Goal: Register for event/course

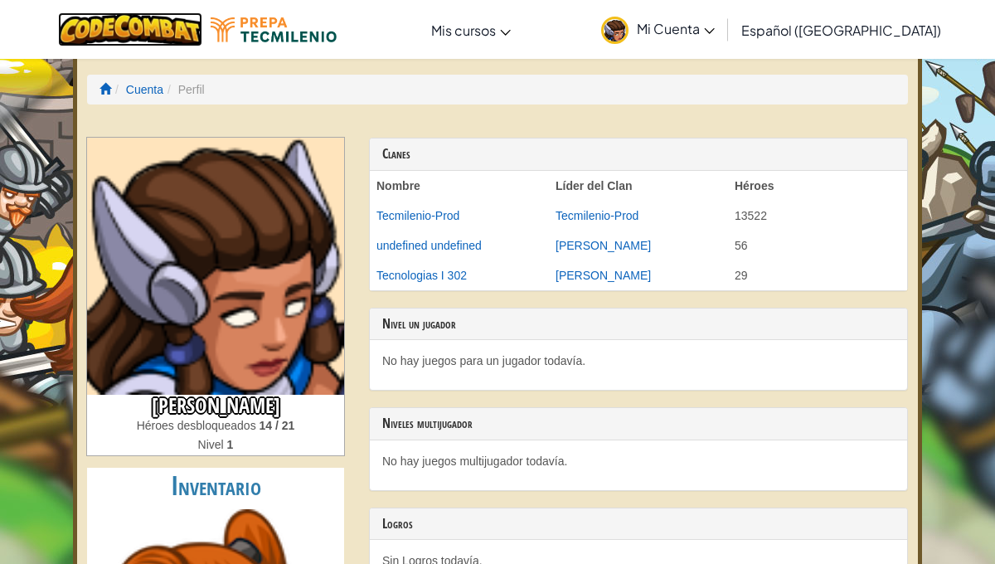
click at [178, 24] on img at bounding box center [130, 29] width 145 height 34
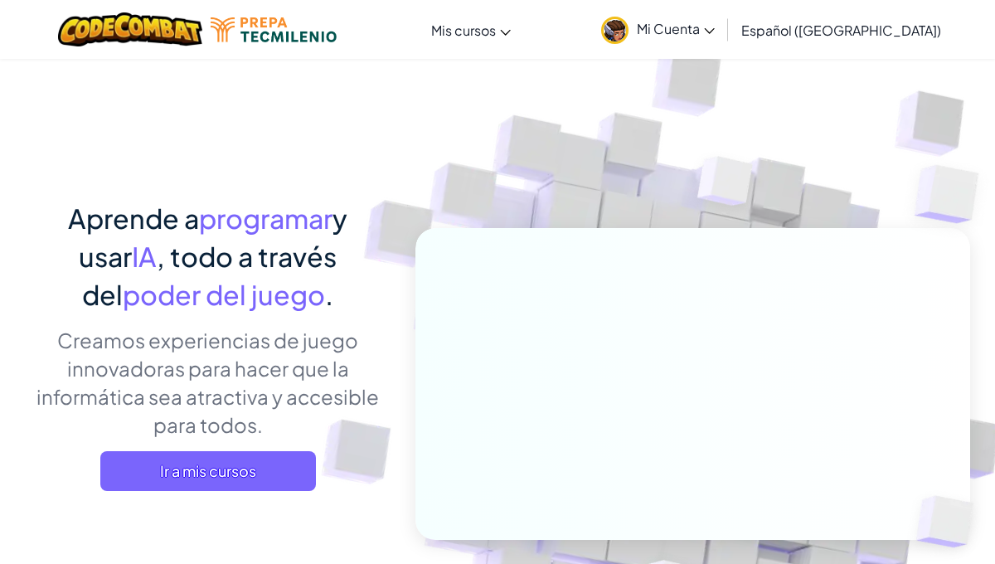
click at [165, 496] on div "Aprende a programar y usar IA , todo a través del poder del juego . Creamos exp…" at bounding box center [208, 351] width 366 height 304
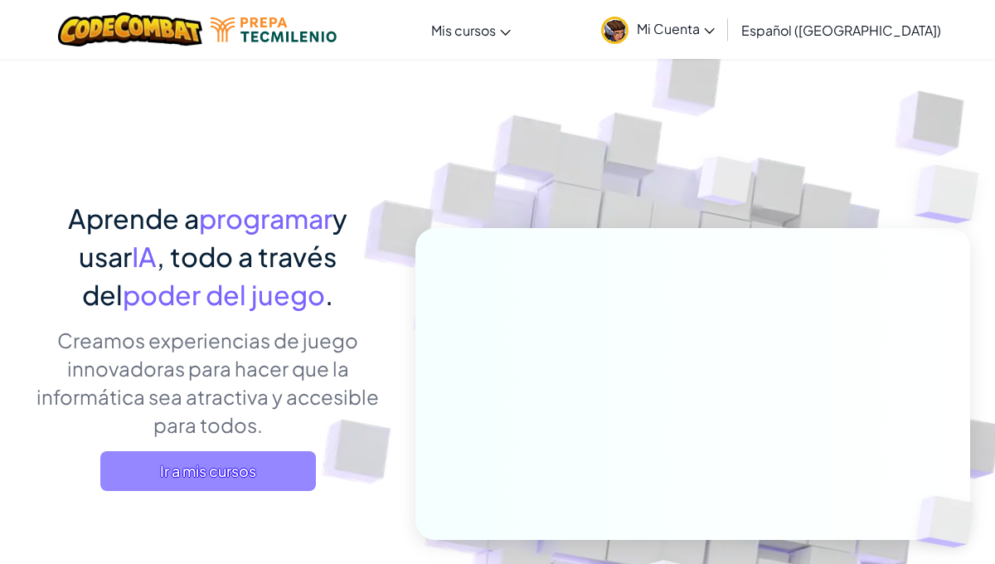
click at [144, 479] on span "Ir a mis cursos" at bounding box center [208, 471] width 216 height 40
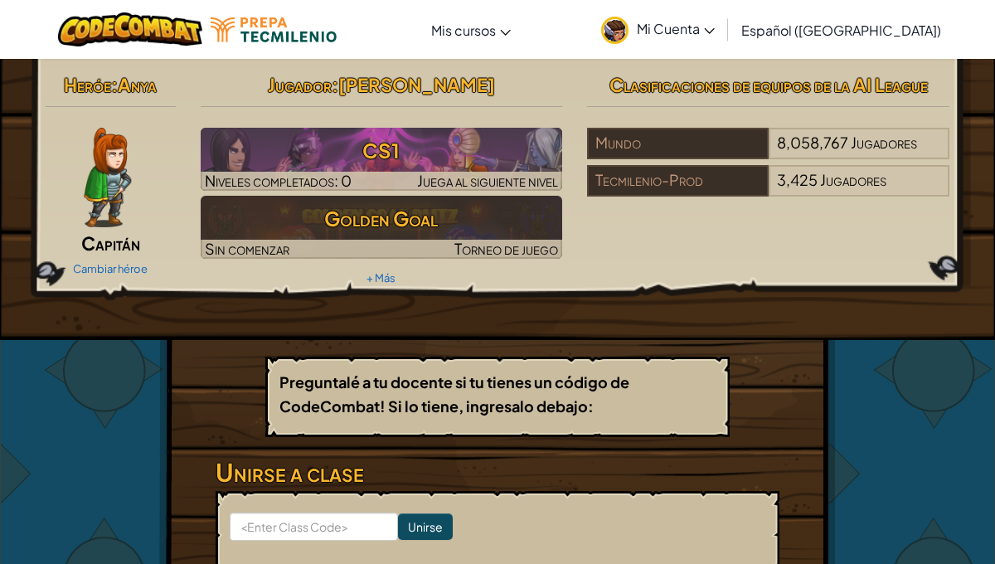
scroll to position [6, 0]
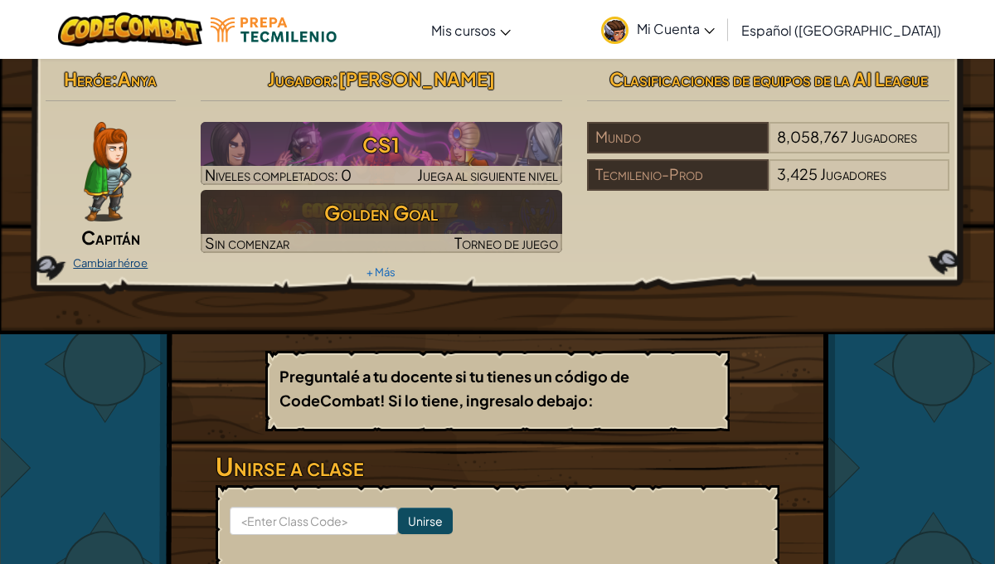
click at [141, 261] on link "Cambiar héroe" at bounding box center [110, 262] width 75 height 13
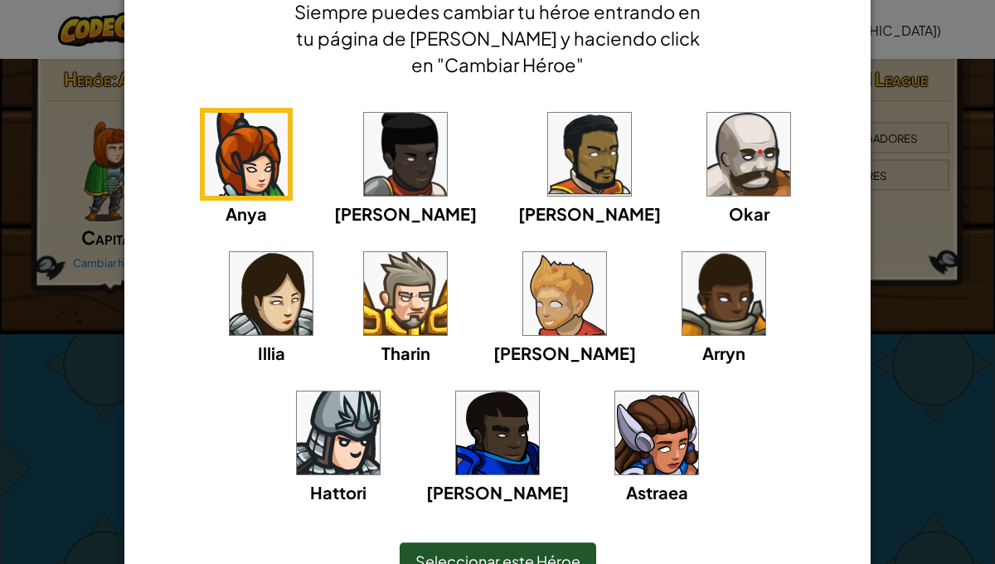
scroll to position [91, 0]
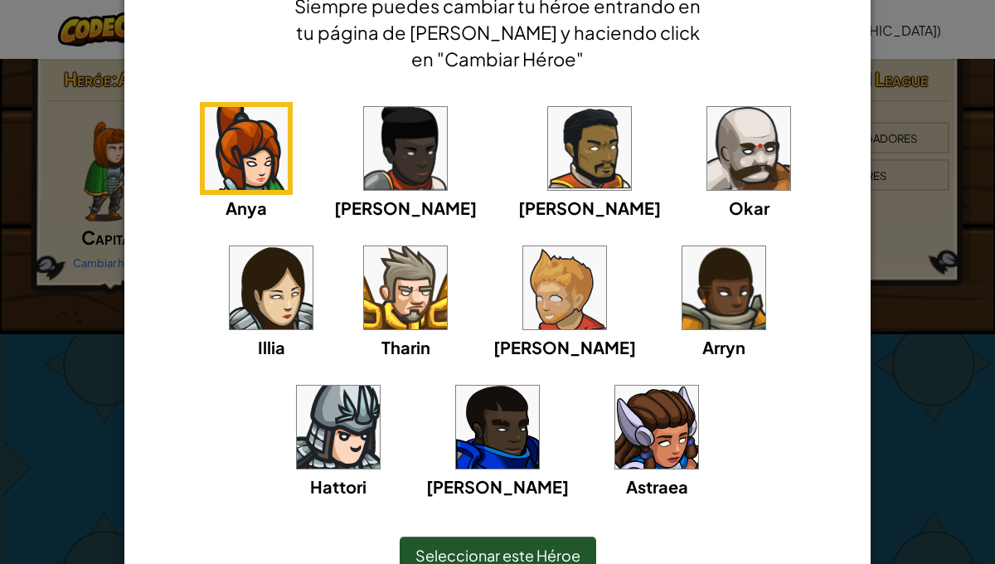
click at [615, 432] on img at bounding box center [656, 427] width 83 height 83
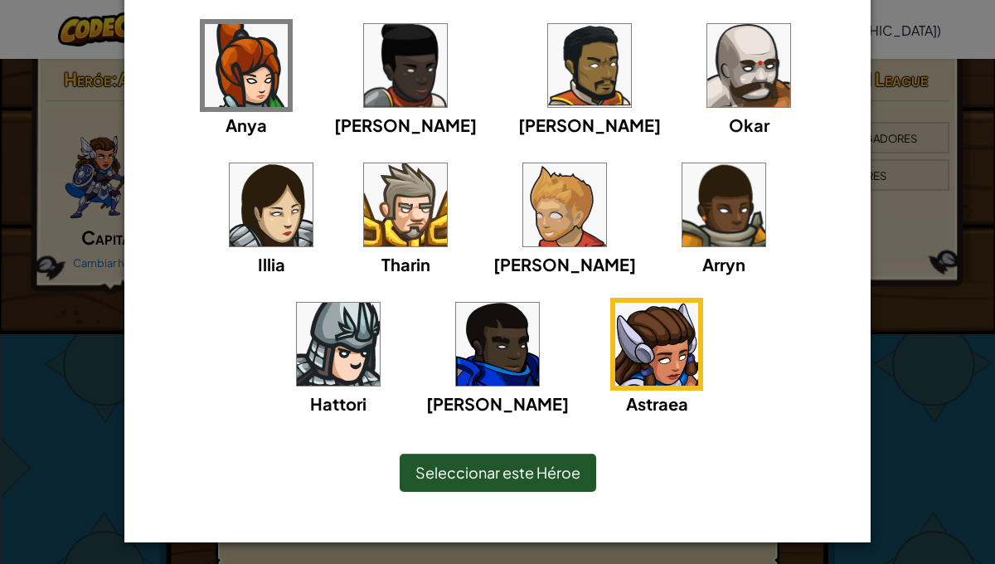
scroll to position [177, 0]
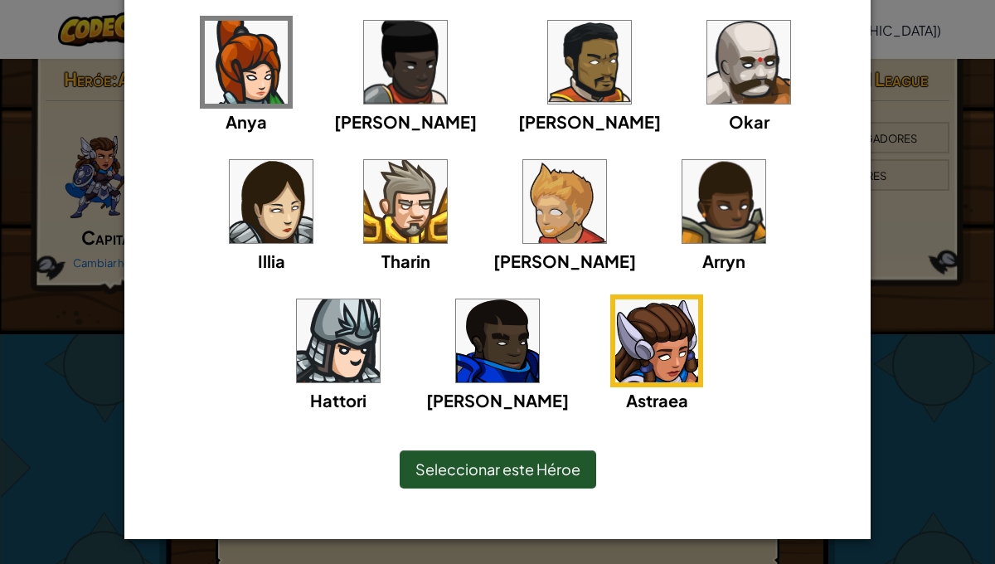
click at [478, 479] on div "Seleccionar este Héroe" at bounding box center [498, 469] width 197 height 38
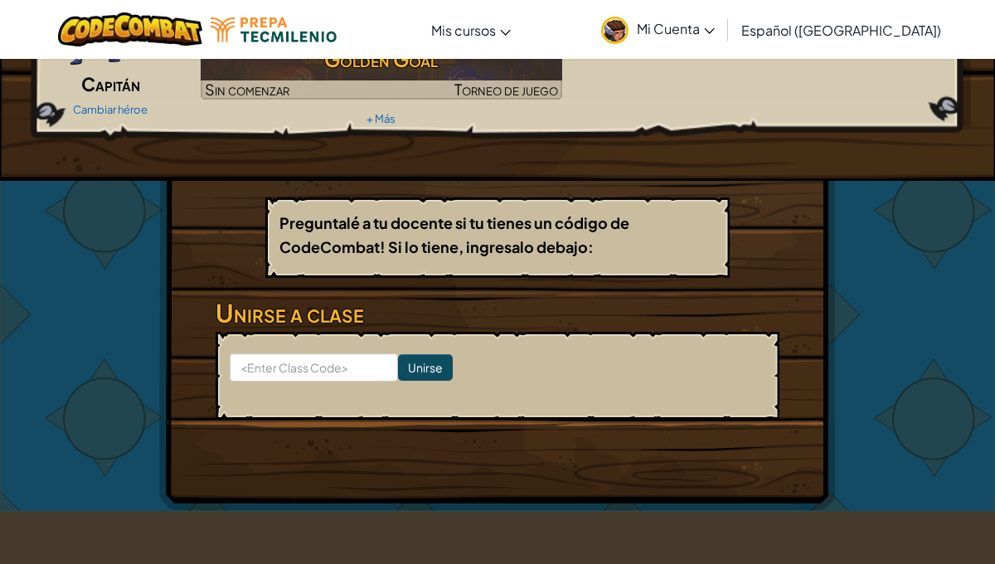
scroll to position [0, 0]
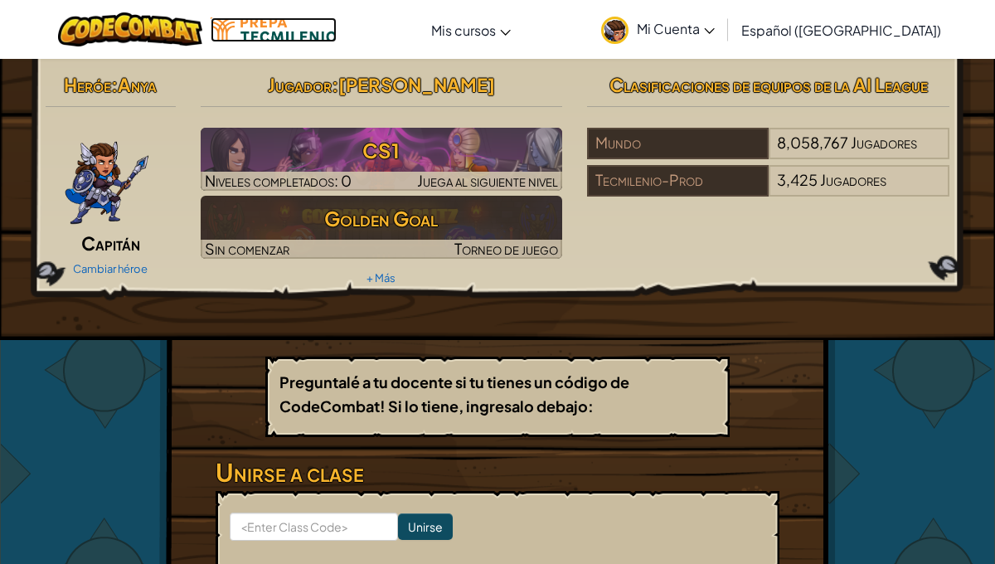
click at [245, 26] on img at bounding box center [274, 29] width 126 height 25
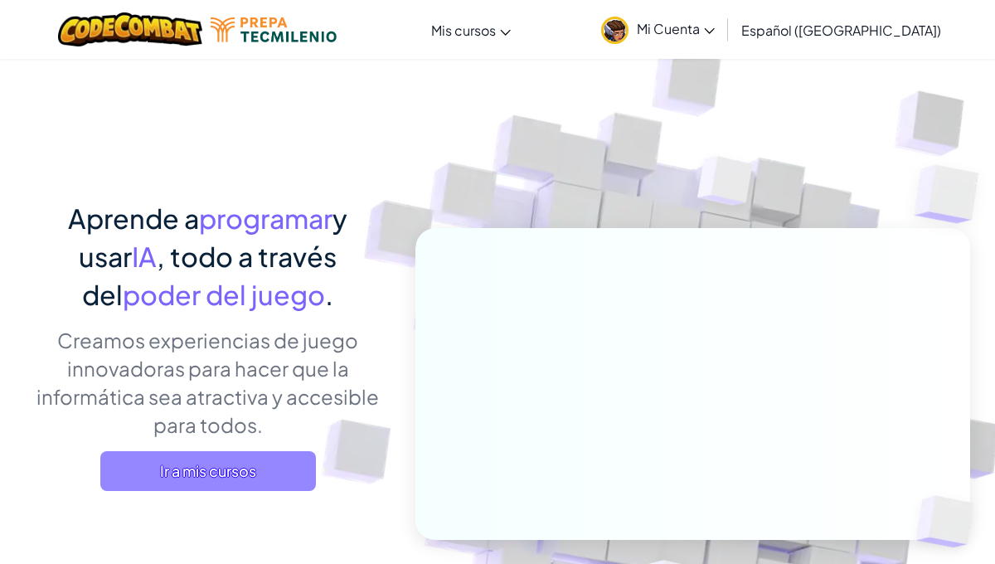
click at [172, 490] on span "Ir a mis cursos" at bounding box center [208, 471] width 216 height 40
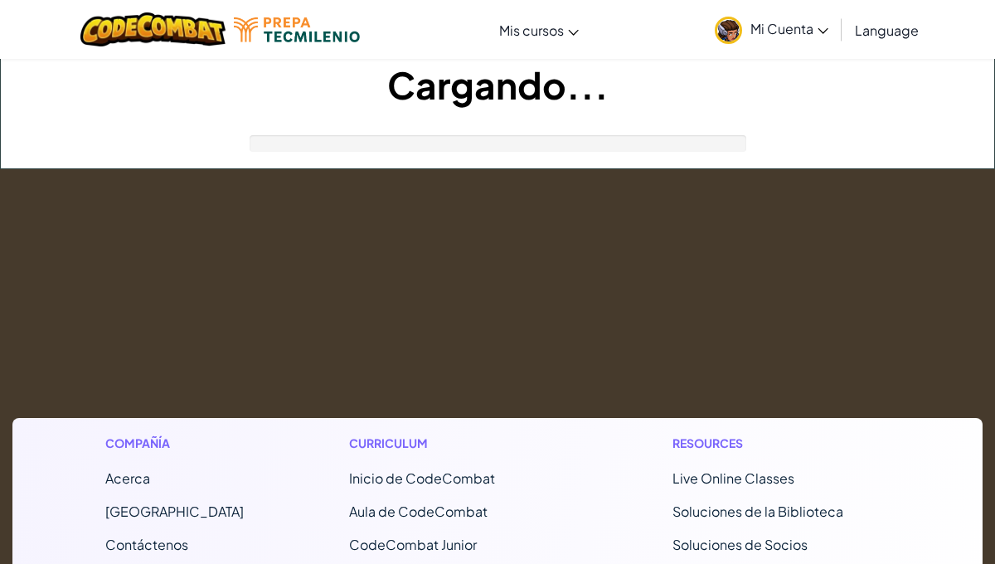
click at [172, 490] on ul "Acerca Centro de Ayuda Contáctenos Carreras Blog Podcast." at bounding box center [174, 562] width 138 height 186
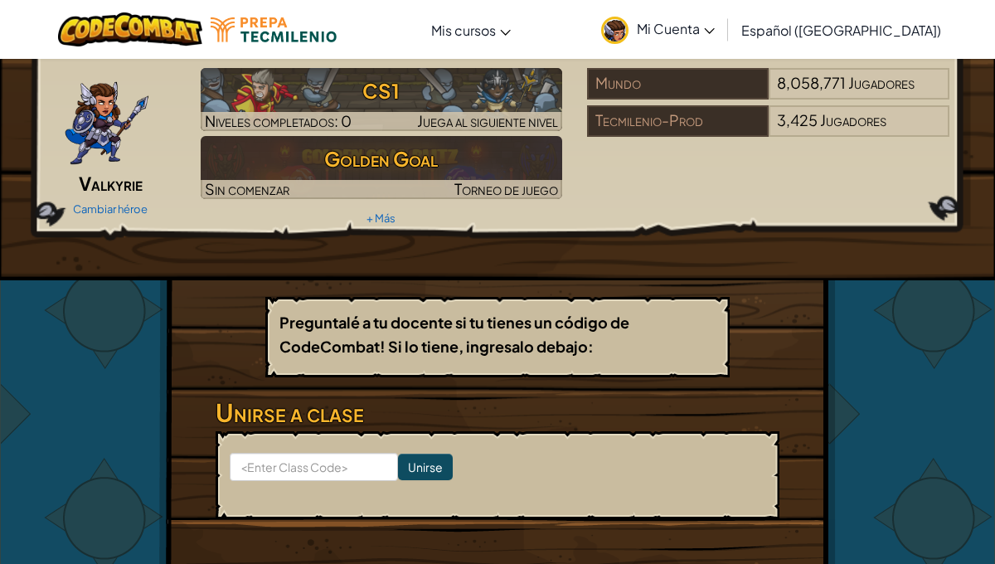
scroll to position [66, 0]
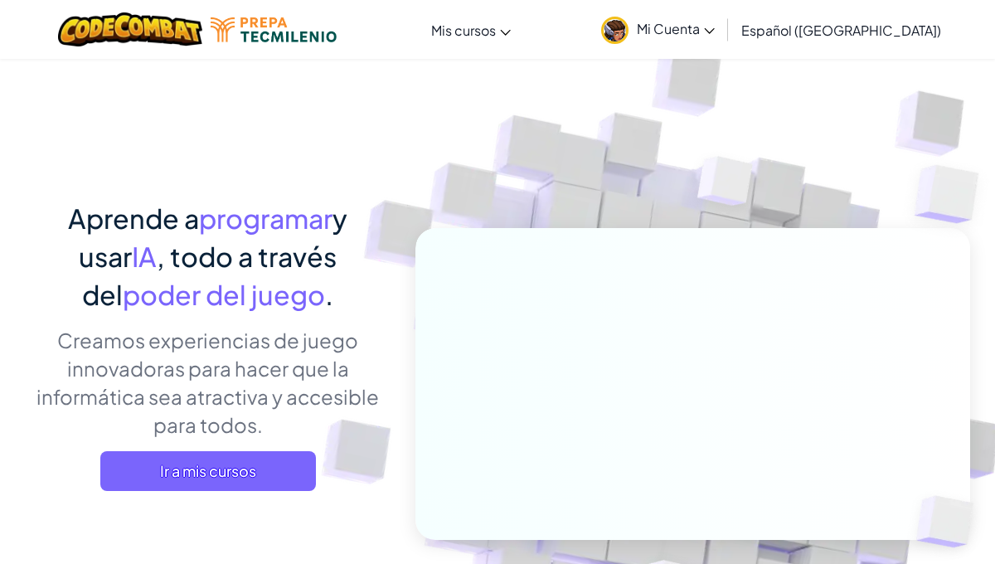
click at [202, 447] on div "Aprende a programar y usar IA , todo a través del poder del juego . Creamos exp…" at bounding box center [208, 351] width 366 height 304
click at [202, 449] on div "Aprende a programar y usar IA , todo a través del poder del juego . Creamos exp…" at bounding box center [208, 351] width 366 height 304
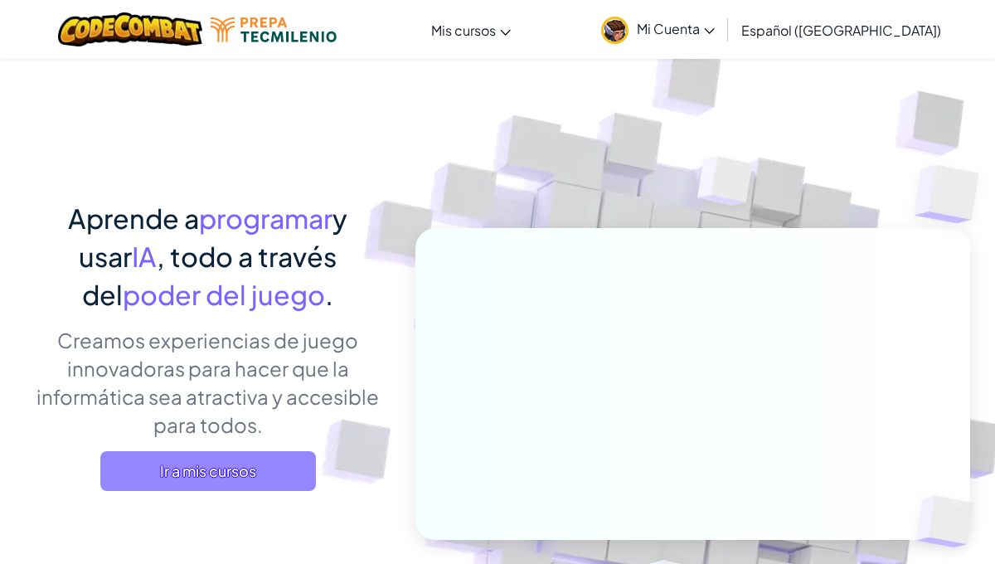
click at [198, 459] on span "Ir a mis cursos" at bounding box center [208, 471] width 216 height 40
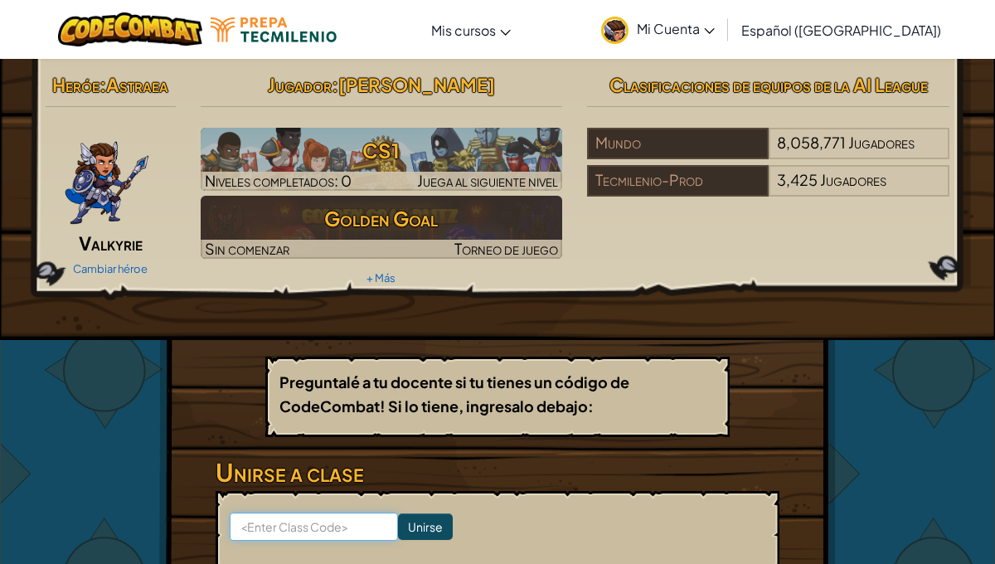
click at [270, 523] on input at bounding box center [314, 526] width 168 height 28
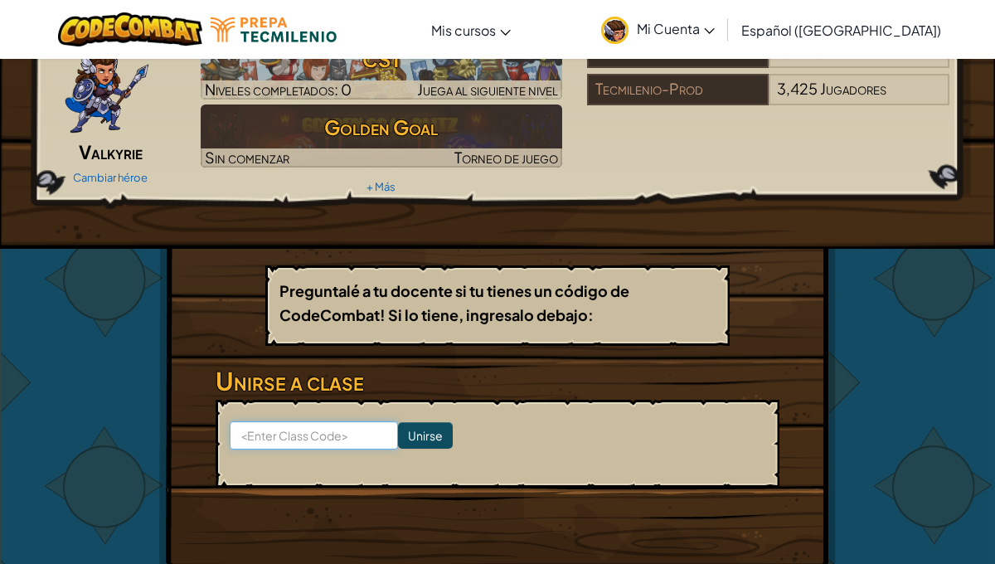
scroll to position [95, 0]
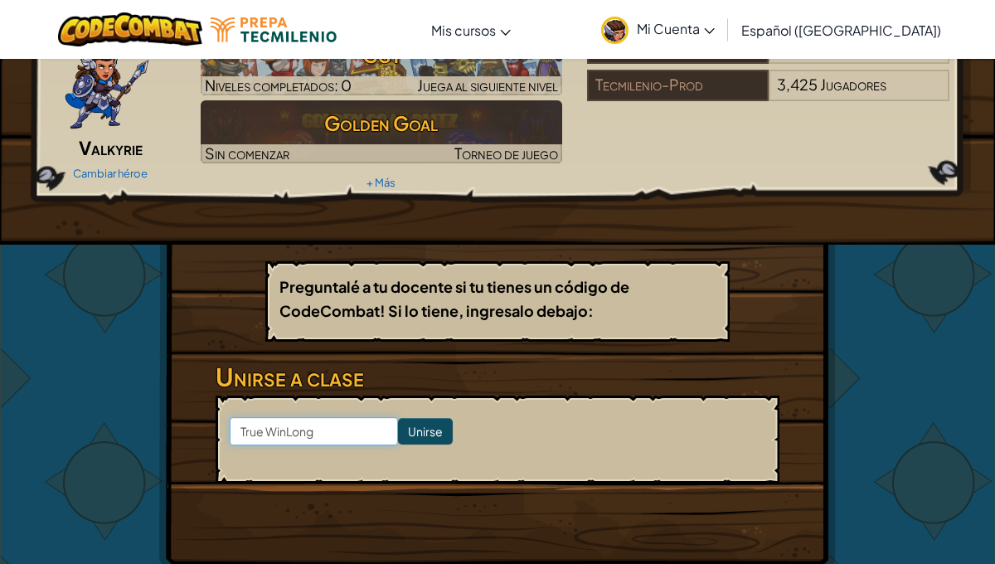
type input "True WinLong"
click at [403, 430] on input "Unirse" at bounding box center [425, 431] width 55 height 27
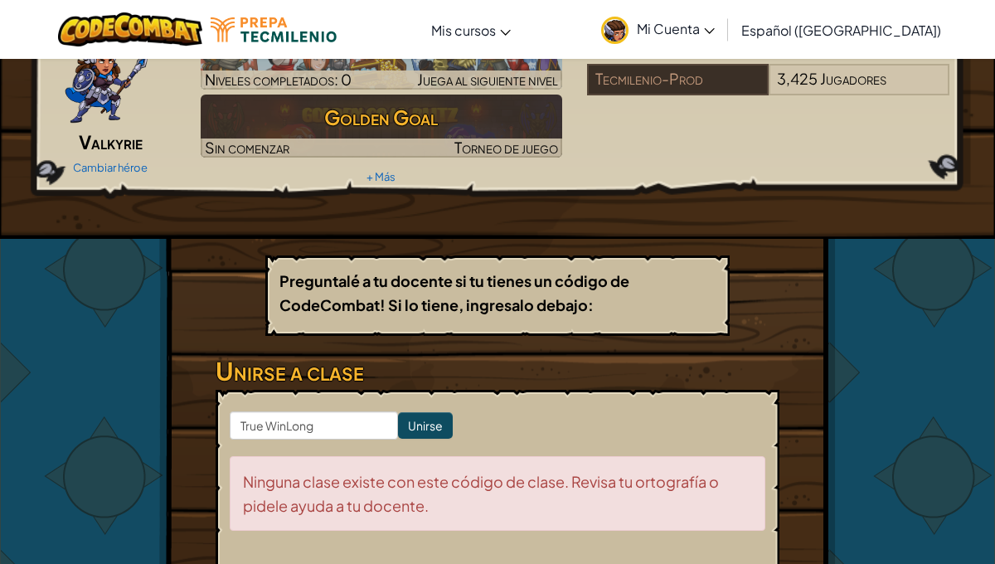
scroll to position [0, 0]
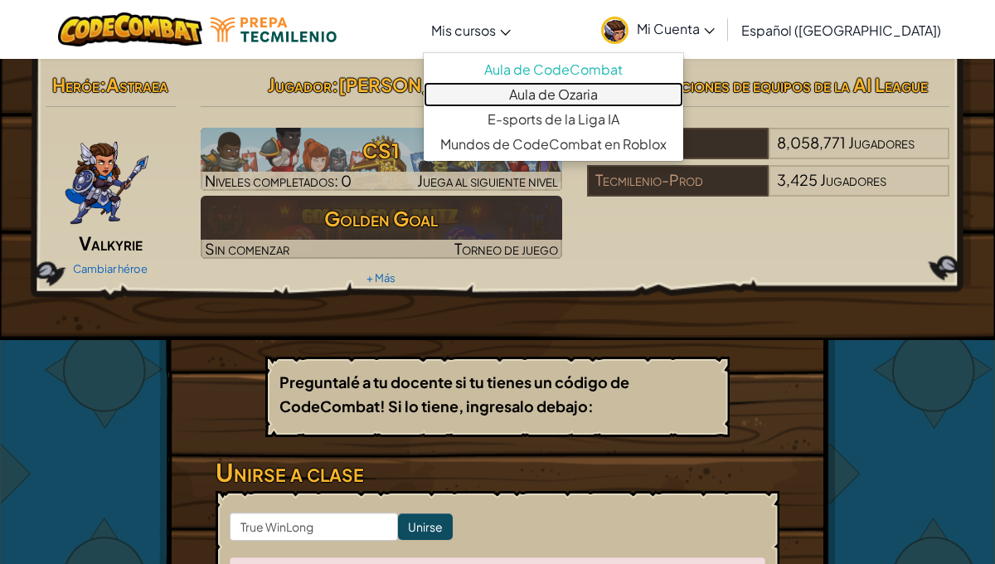
click at [490, 88] on link "Aula de Ozaria" at bounding box center [554, 94] width 260 height 25
